Goal: Book appointment/travel/reservation

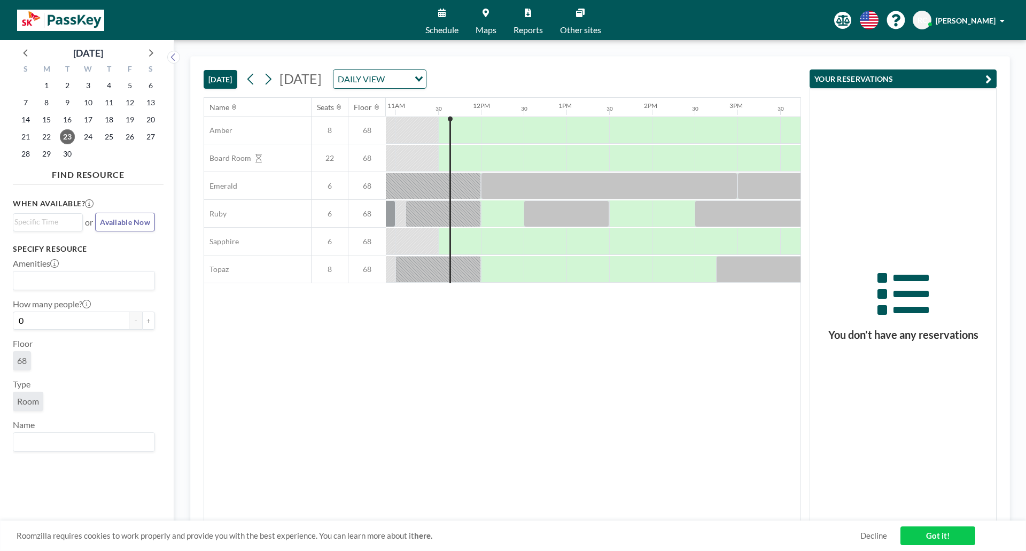
scroll to position [0, 941]
click at [492, 27] on span "Maps" at bounding box center [486, 30] width 21 height 9
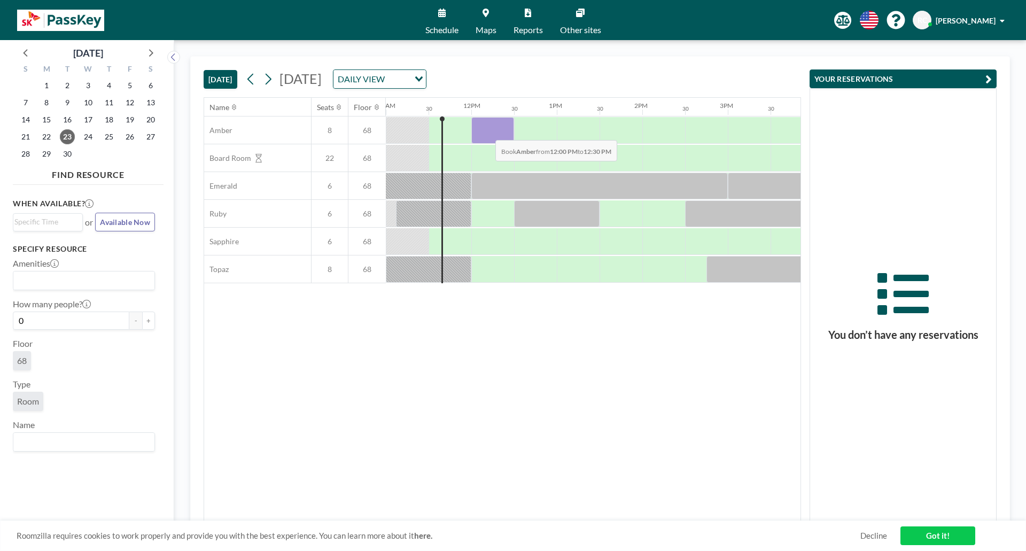
click at [487, 132] on div at bounding box center [492, 130] width 43 height 27
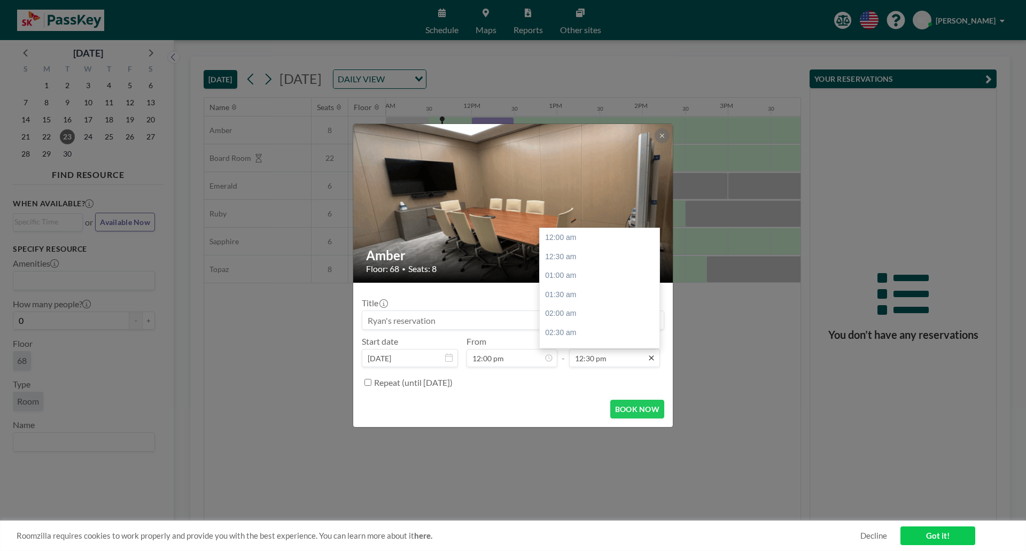
scroll to position [476, 0]
click at [573, 257] on div "01:00 pm" at bounding box center [602, 256] width 125 height 19
type input "01:00 pm"
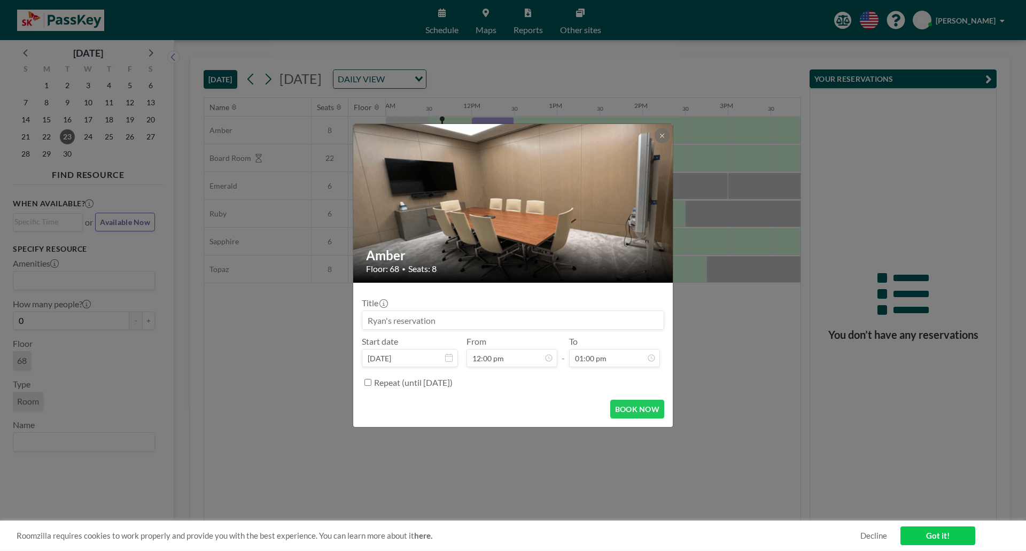
click at [477, 319] on input at bounding box center [512, 320] width 301 height 18
type input "R"
type input "Plutus - Ryan"
drag, startPoint x: 643, startPoint y: 413, endPoint x: 651, endPoint y: 424, distance: 14.1
click at [643, 413] on button "BOOK NOW" at bounding box center [637, 409] width 54 height 19
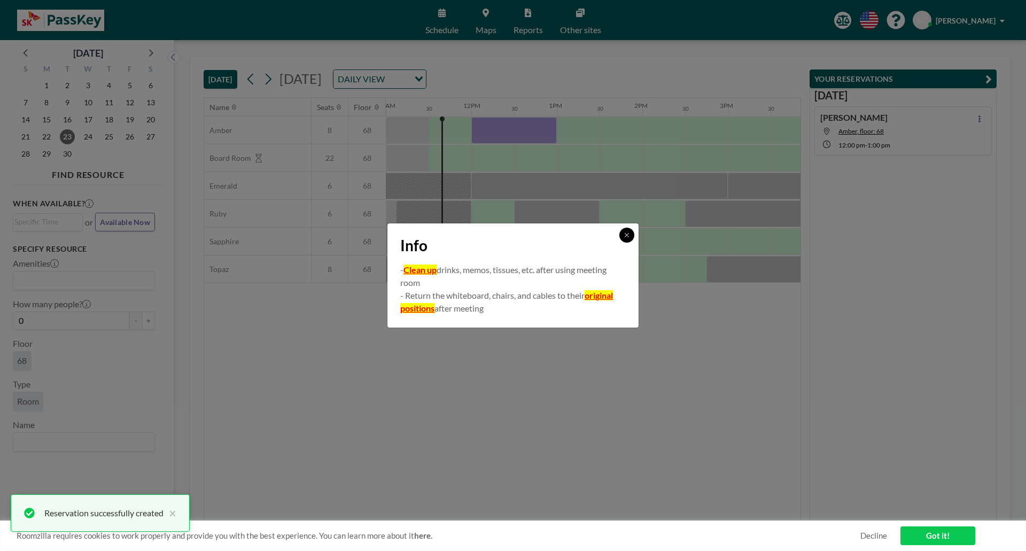
click at [628, 240] on button at bounding box center [626, 235] width 15 height 15
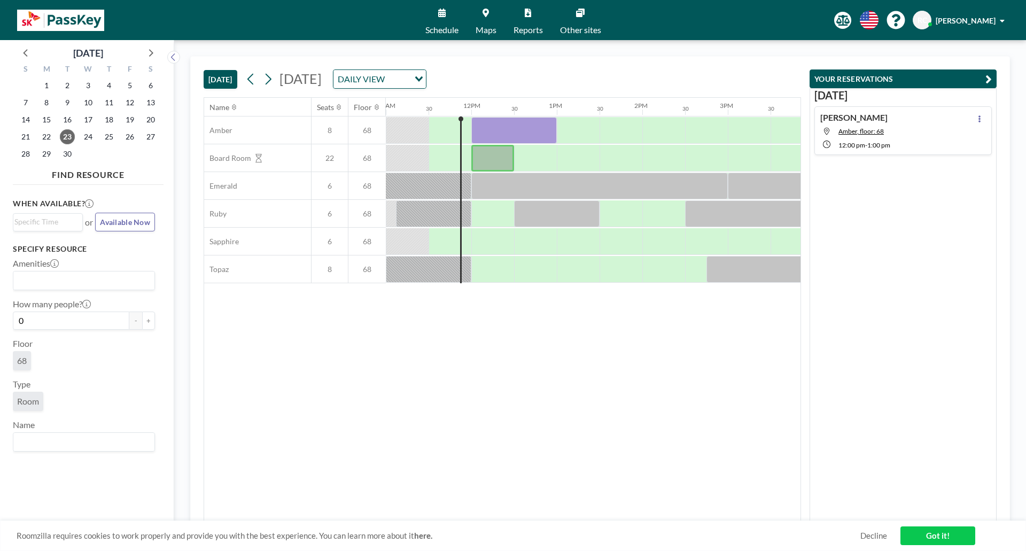
click at [487, 18] on link "Maps" at bounding box center [486, 20] width 38 height 40
click at [492, 243] on div at bounding box center [492, 241] width 43 height 27
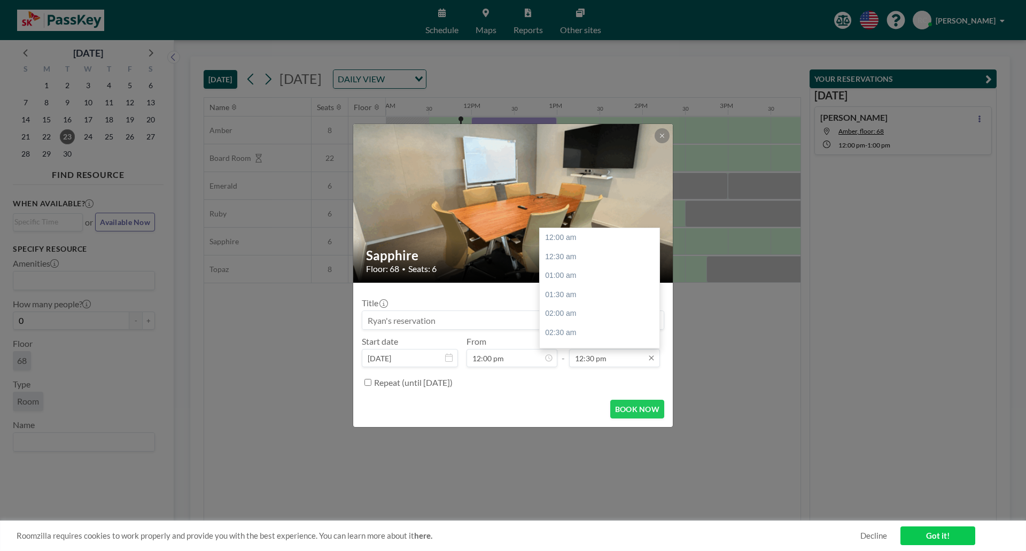
scroll to position [476, 0]
click at [626, 363] on input "12:30 pm" at bounding box center [614, 358] width 91 height 18
click at [570, 260] on div "01:00 pm" at bounding box center [602, 256] width 125 height 19
type input "01:00 pm"
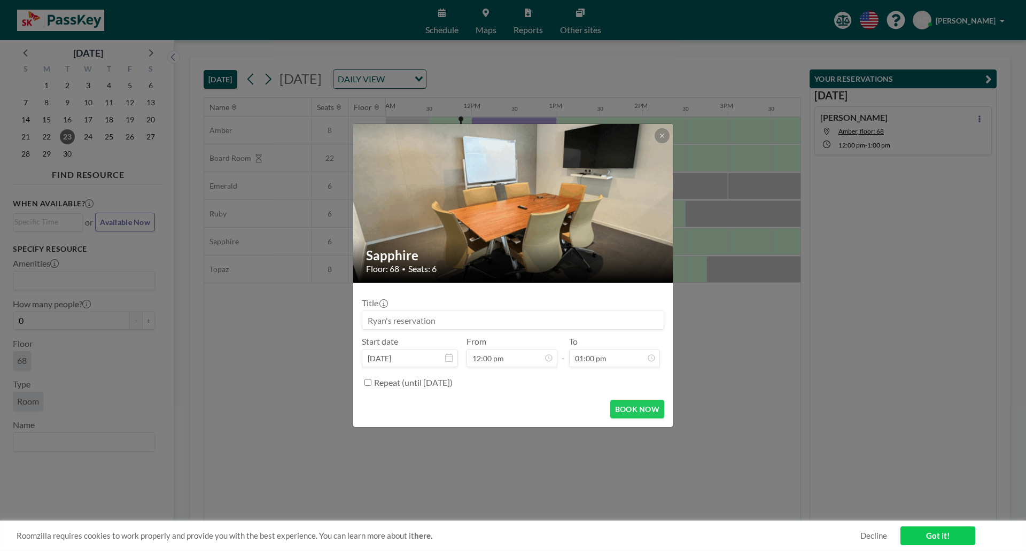
click at [453, 317] on input at bounding box center [512, 320] width 301 height 18
drag, startPoint x: 458, startPoint y: 320, endPoint x: 175, endPoint y: 324, distance: 282.7
click at [175, 325] on div "Sapphire Floor: 68 • Seats: 6 Title Start date Sep 23, 2025 From 12:00 pm - To …" at bounding box center [513, 275] width 1026 height 551
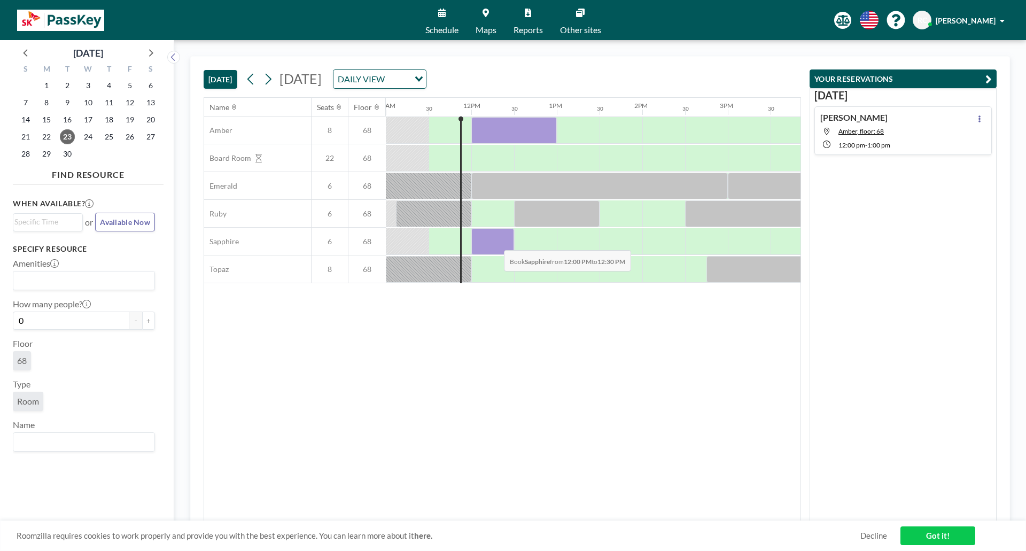
click at [495, 242] on div at bounding box center [492, 241] width 43 height 27
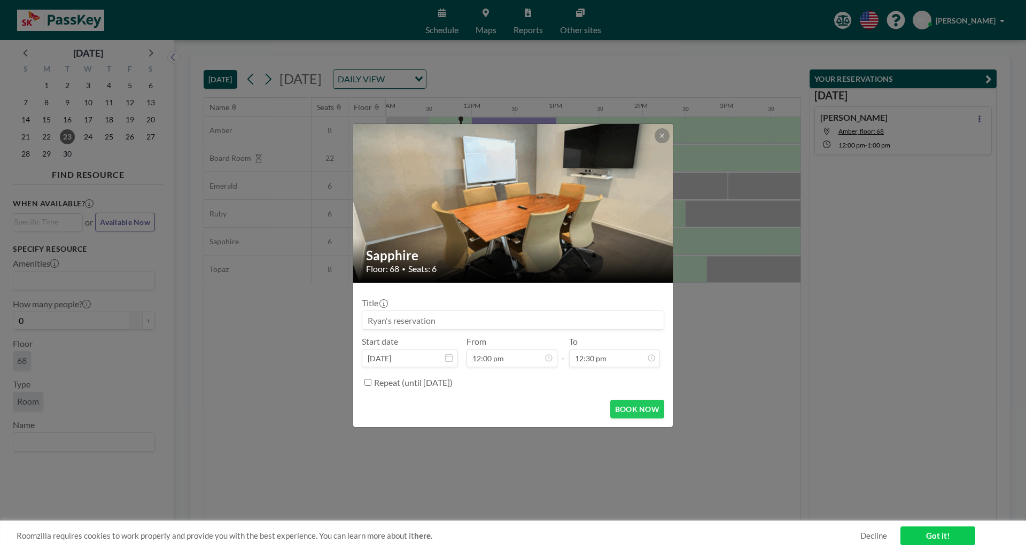
click at [465, 324] on input at bounding box center [512, 320] width 301 height 18
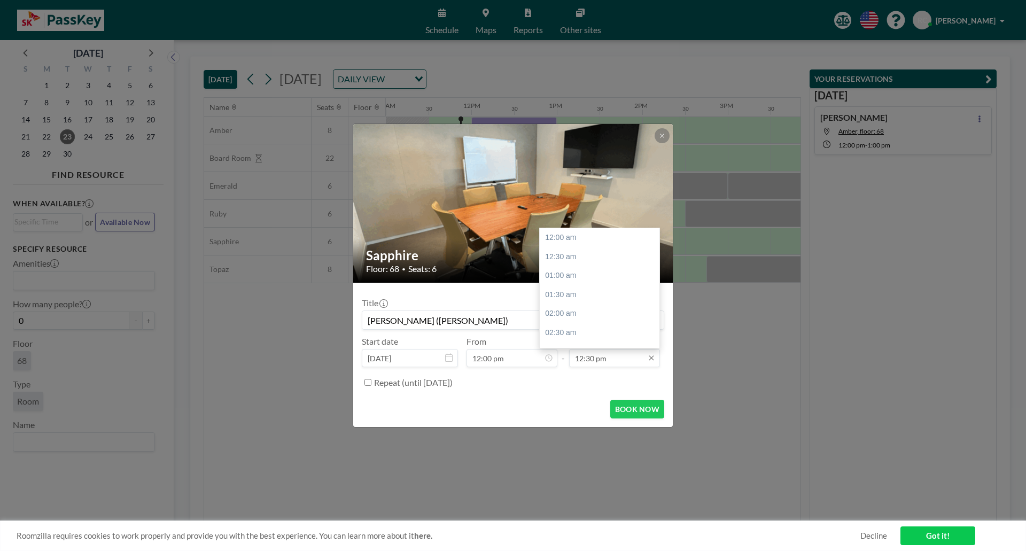
type input "[PERSON_NAME] ([PERSON_NAME])"
drag, startPoint x: 588, startPoint y: 355, endPoint x: 594, endPoint y: 361, distance: 8.3
click at [589, 355] on input "12:30 pm" at bounding box center [614, 358] width 91 height 18
click at [572, 256] on div "01:00 pm" at bounding box center [602, 256] width 125 height 19
type input "01:00 pm"
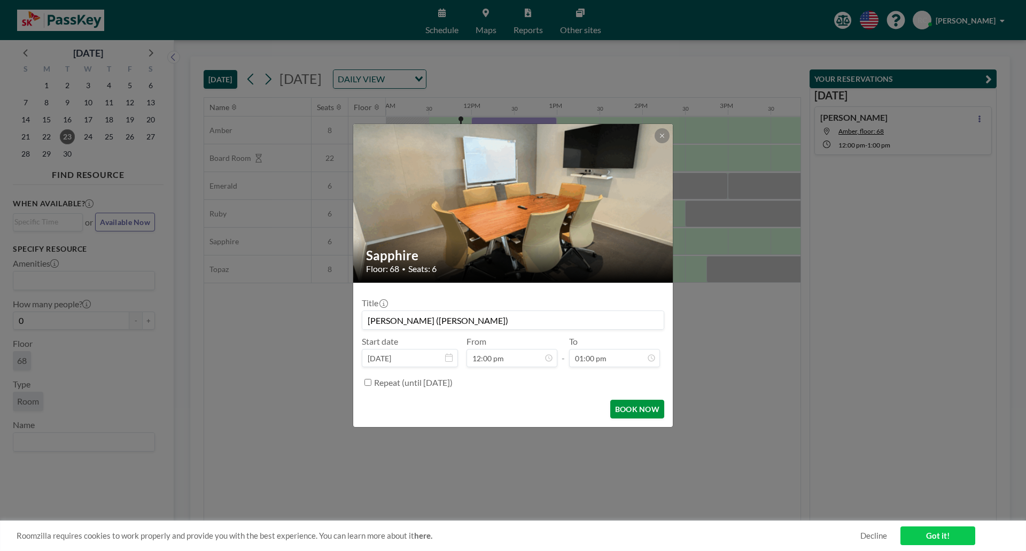
scroll to position [494, 0]
click at [636, 413] on button "BOOK NOW" at bounding box center [637, 409] width 54 height 19
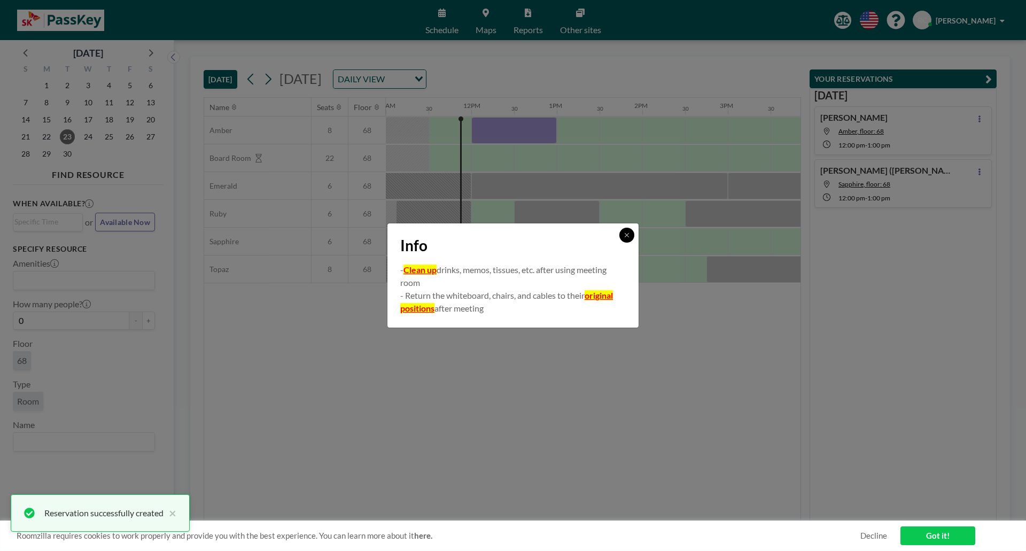
click at [624, 235] on icon at bounding box center [627, 235] width 6 height 6
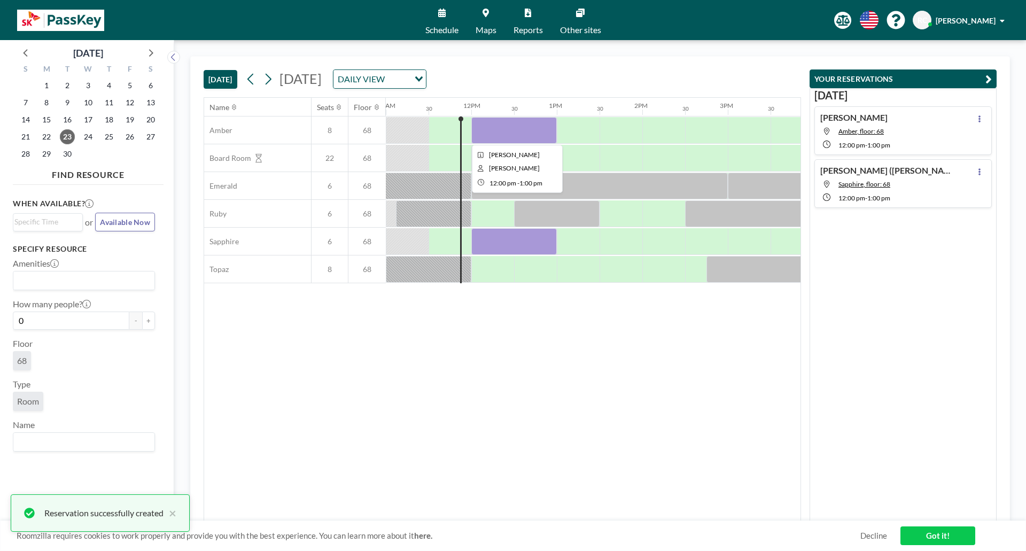
click at [517, 126] on div at bounding box center [514, 130] width 86 height 27
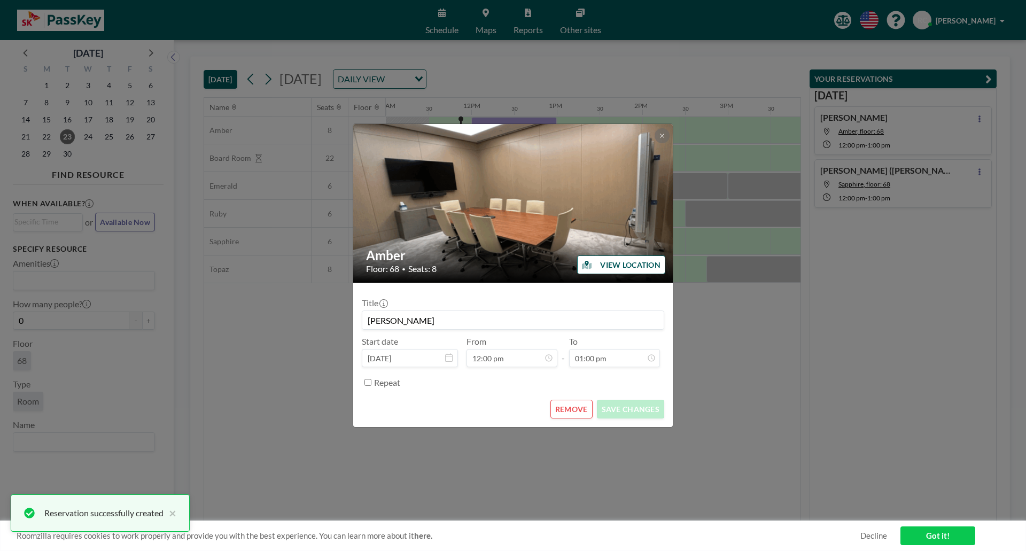
click at [574, 410] on button "REMOVE" at bounding box center [571, 409] width 42 height 19
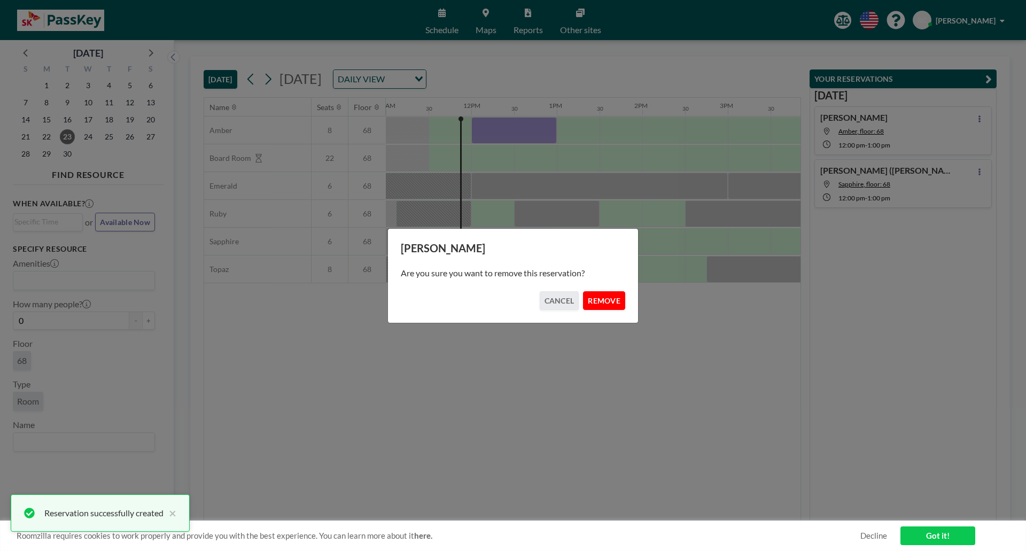
click at [613, 302] on button "REMOVE" at bounding box center [604, 300] width 42 height 19
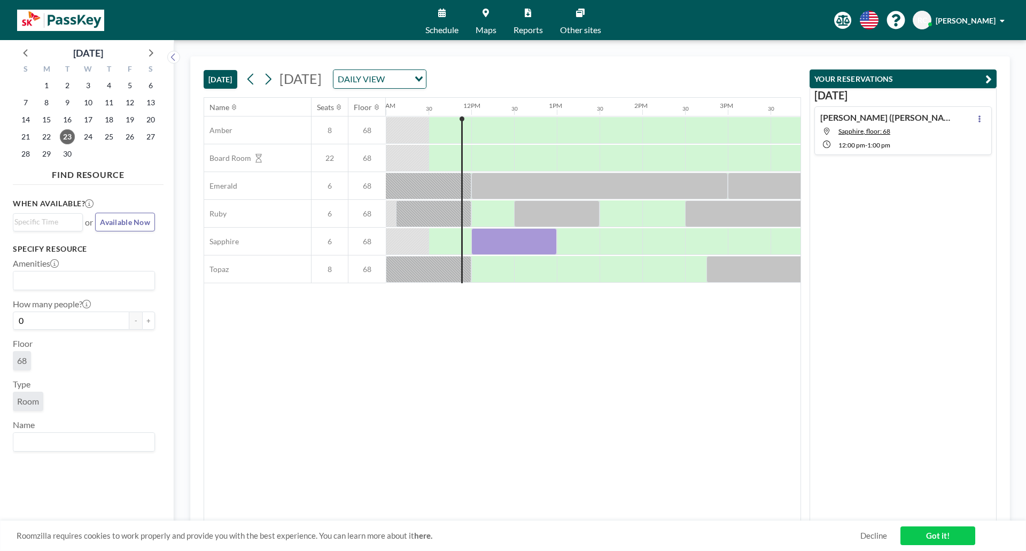
click at [483, 27] on span "Maps" at bounding box center [486, 30] width 21 height 9
click at [508, 239] on div at bounding box center [514, 241] width 86 height 27
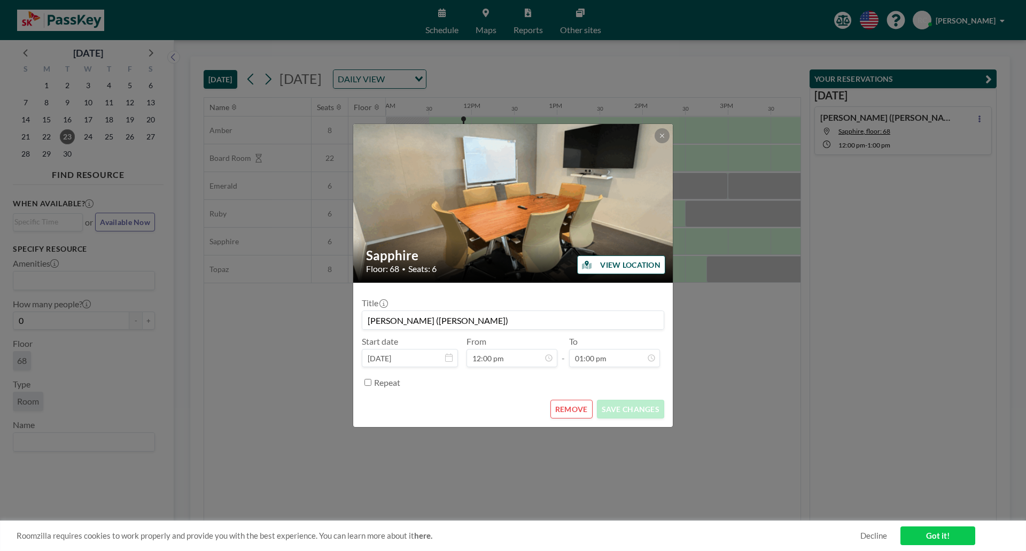
click at [580, 413] on button "REMOVE" at bounding box center [571, 409] width 42 height 19
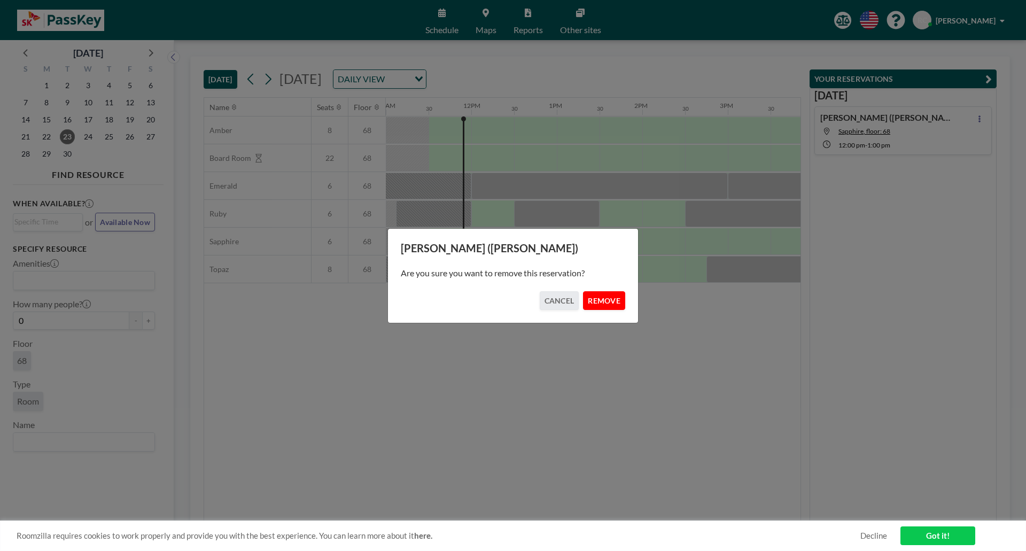
click at [611, 307] on button "REMOVE" at bounding box center [604, 300] width 42 height 19
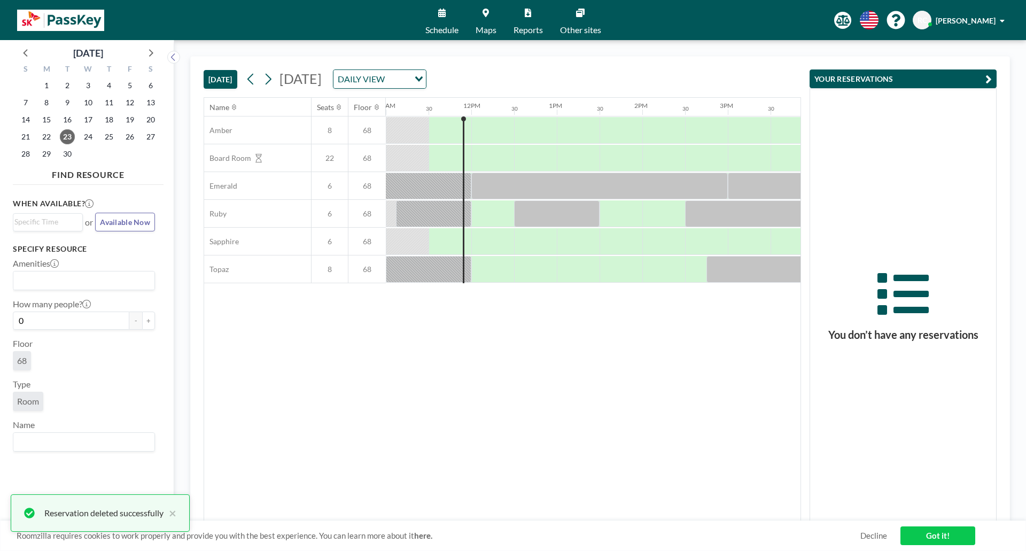
click at [480, 26] on span "Maps" at bounding box center [486, 30] width 21 height 9
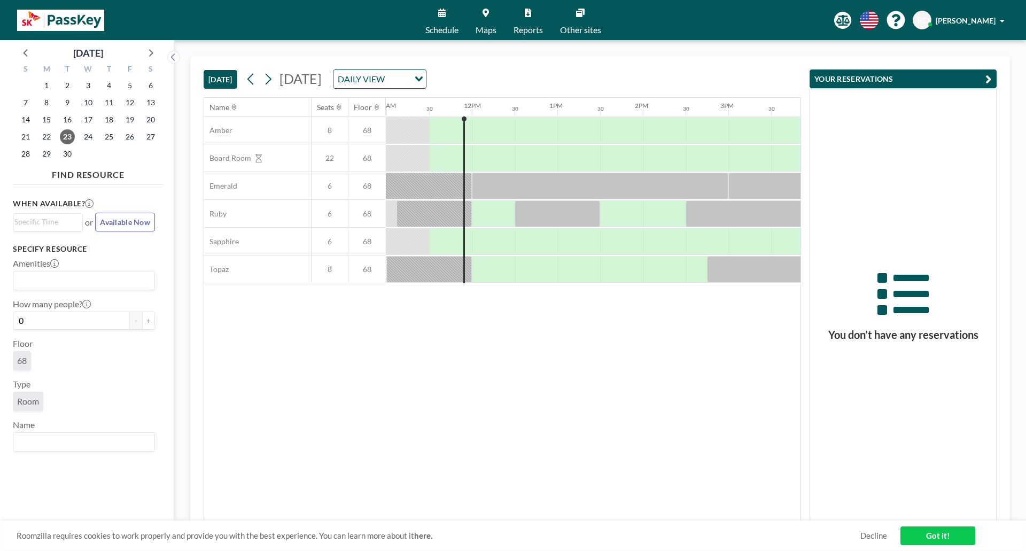
scroll to position [0, 941]
click at [488, 18] on link "Maps" at bounding box center [486, 20] width 38 height 40
drag, startPoint x: 513, startPoint y: 267, endPoint x: 497, endPoint y: 268, distance: 16.1
click at [497, 268] on div at bounding box center [492, 269] width 43 height 27
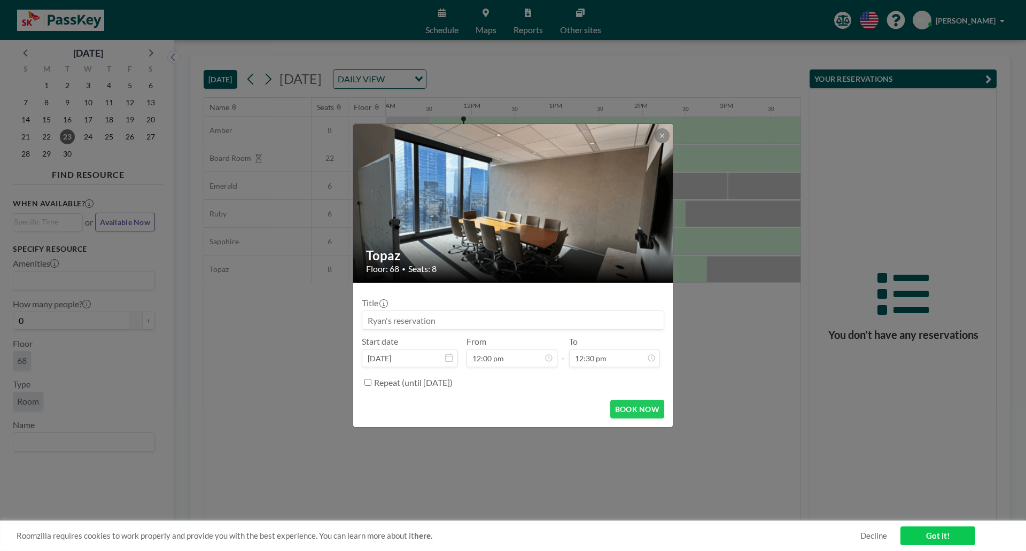
click at [491, 322] on input at bounding box center [512, 320] width 301 height 18
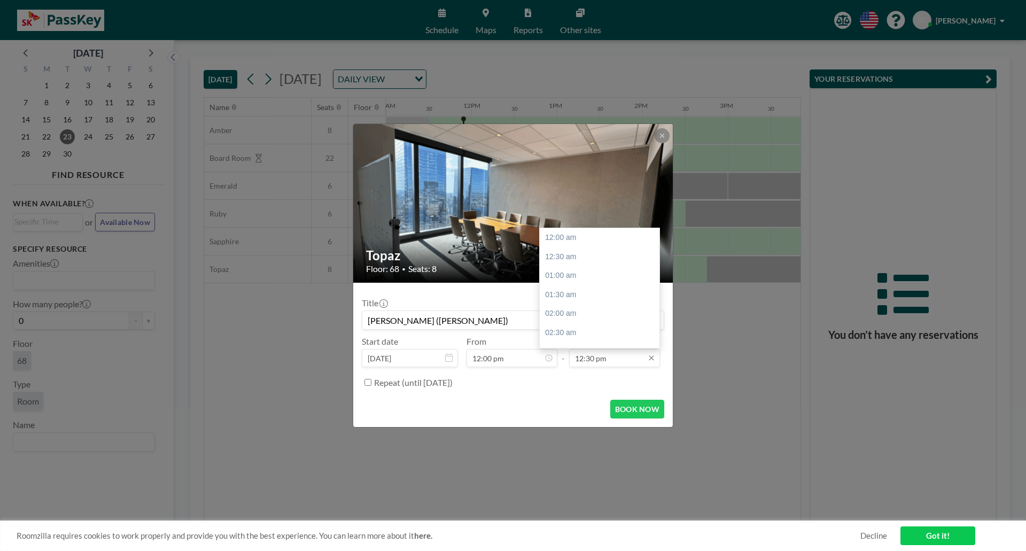
type input "[PERSON_NAME] ([PERSON_NAME])"
click at [612, 353] on input "12:30 pm" at bounding box center [614, 358] width 91 height 18
click at [571, 262] on div "01:00 pm" at bounding box center [602, 256] width 125 height 19
type input "01:00 pm"
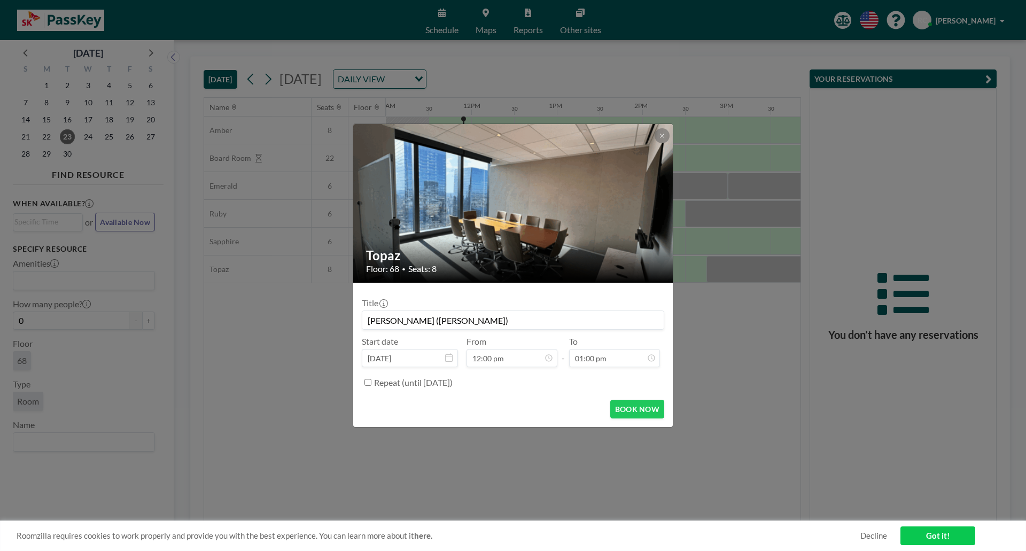
click at [570, 261] on h2 "Topaz" at bounding box center [513, 255] width 295 height 16
click at [640, 403] on button "BOOK NOW" at bounding box center [637, 409] width 54 height 19
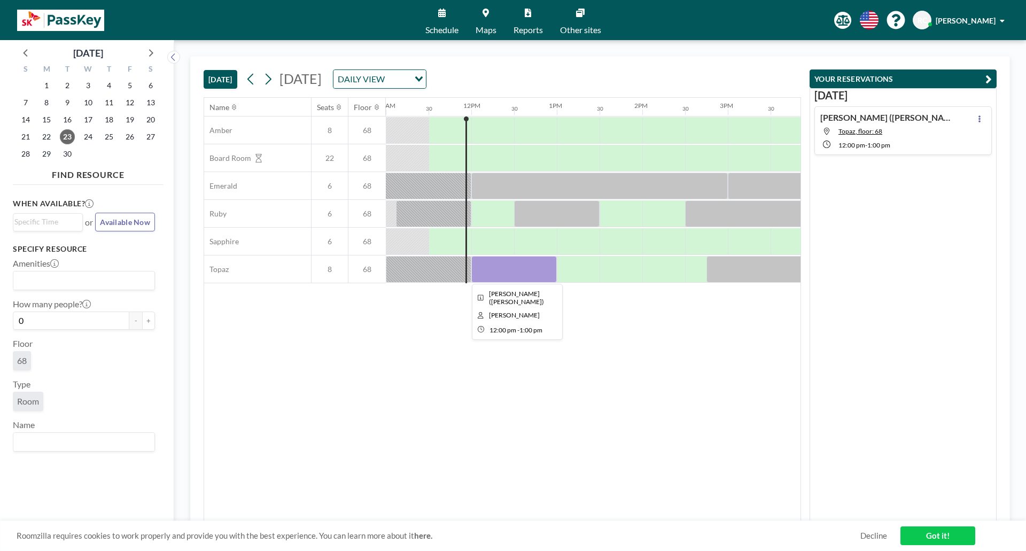
click at [492, 270] on div at bounding box center [514, 269] width 86 height 27
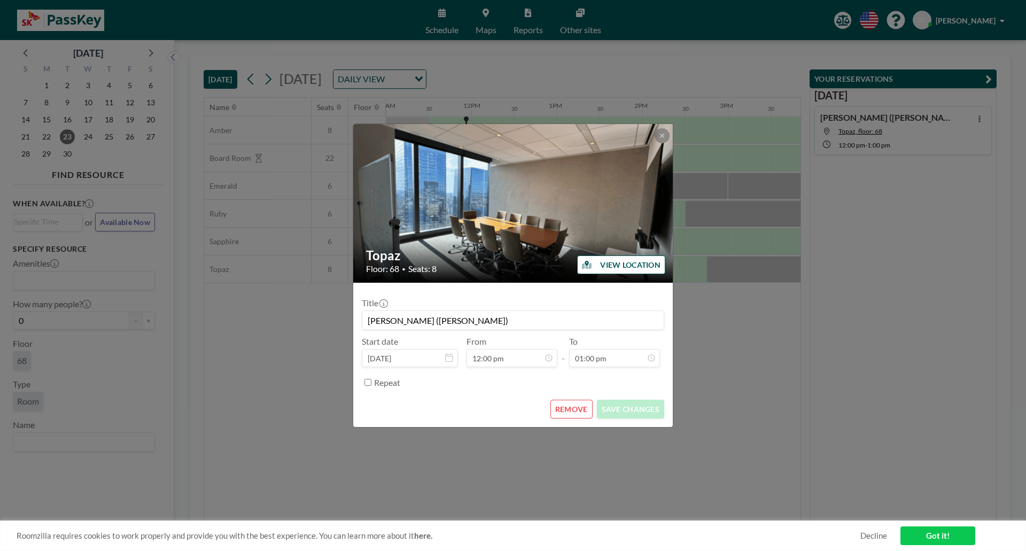
click at [583, 412] on button "REMOVE" at bounding box center [571, 409] width 42 height 19
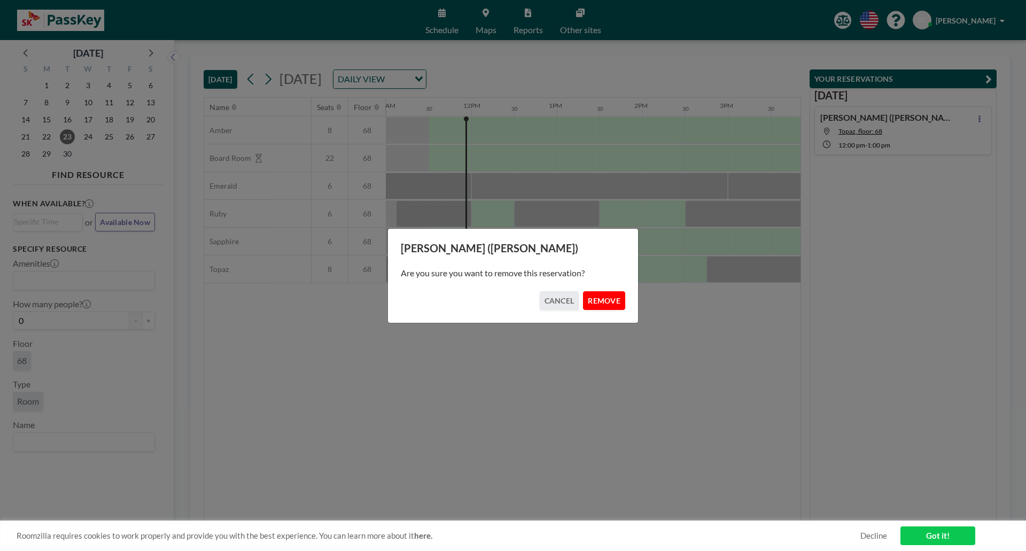
click at [602, 306] on button "REMOVE" at bounding box center [604, 300] width 42 height 19
